Goal: Information Seeking & Learning: Learn about a topic

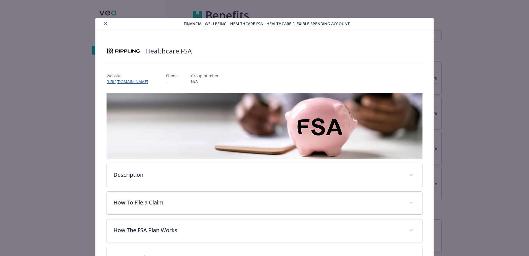
scroll to position [17, 0]
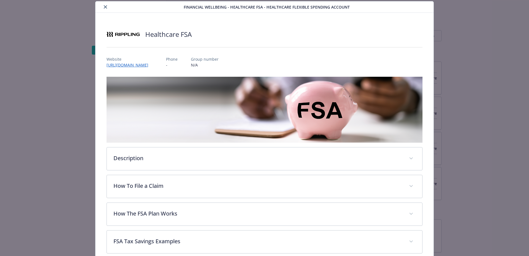
click at [101, 8] on div "details for plan Financial Wellbeing - Healthcare FSA - Healthcare Flexible Spe…" at bounding box center [141, 7] width 86 height 7
click at [104, 7] on icon "close" at bounding box center [105, 6] width 3 height 3
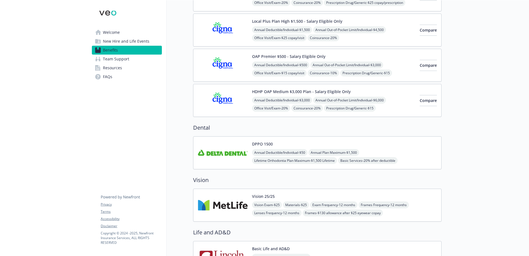
click at [415, 158] on div "Annual Deductible/Individual - $50 Annual Plan Maximum - $1,500 Lifetime Orthod…" at bounding box center [344, 160] width 185 height 23
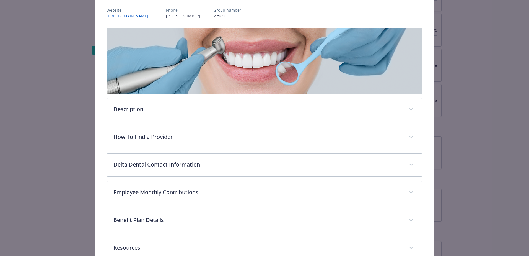
scroll to position [100, 0]
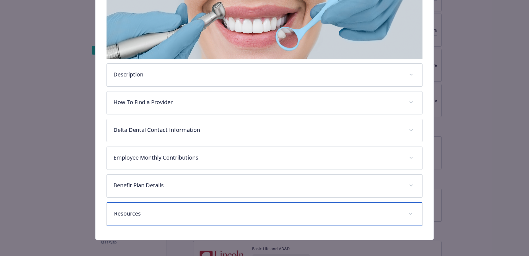
click at [182, 207] on div "Resources" at bounding box center [265, 214] width 316 height 24
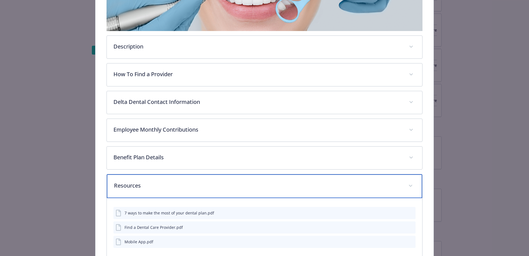
scroll to position [162, 0]
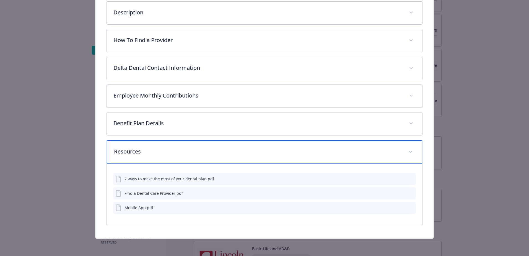
click at [139, 149] on p "Resources" at bounding box center [258, 151] width 288 height 8
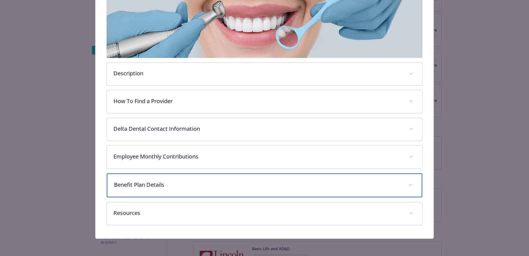
click at [150, 182] on p "Benefit Plan Details" at bounding box center [258, 185] width 288 height 8
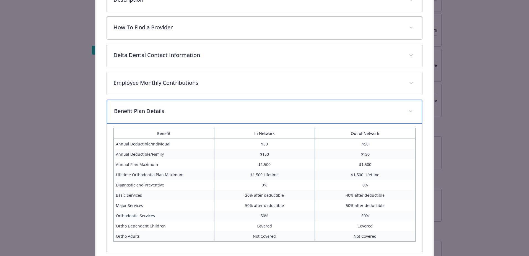
click at [188, 110] on p "Benefit Plan Details" at bounding box center [258, 111] width 288 height 8
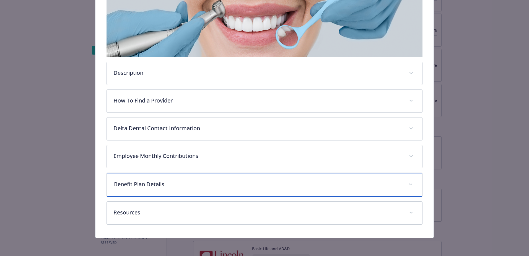
scroll to position [101, 0]
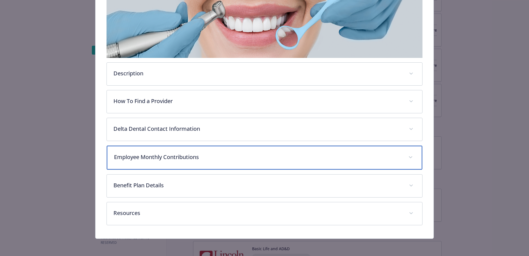
click at [195, 166] on div "Employee Monthly Contributions" at bounding box center [265, 158] width 316 height 24
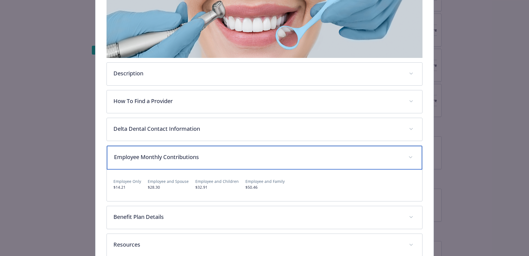
click at [196, 144] on div "Description The DPPO 1500 PPO plan offers in- and out-of-network benefits, prov…" at bounding box center [265, 124] width 316 height 265
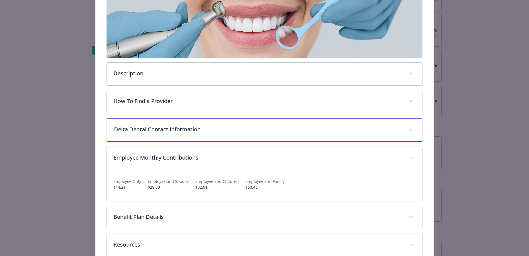
click at [196, 128] on p "Delta Dental Contact Information" at bounding box center [258, 129] width 288 height 8
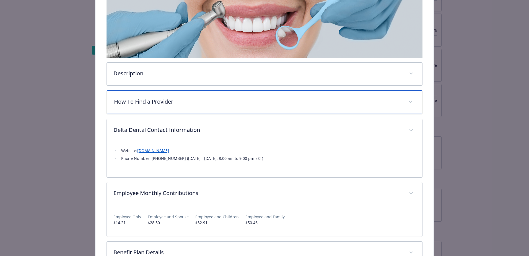
click at [200, 108] on div "How To Find a Provider" at bounding box center [265, 102] width 316 height 24
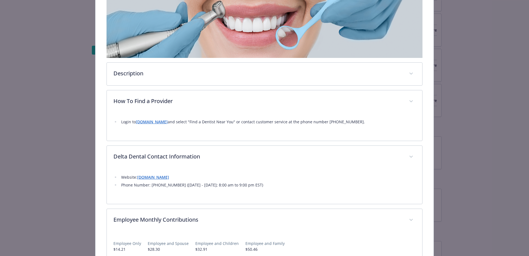
click at [213, 86] on div "Description The DPPO 1500 PPO plan offers in- and out-of-network benefits, prov…" at bounding box center [265, 155] width 316 height 327
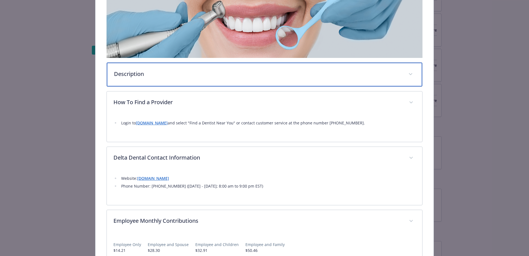
click at [217, 83] on div "Description" at bounding box center [265, 75] width 316 height 24
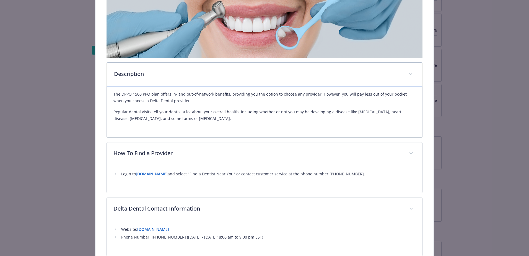
scroll to position [74, 0]
